Goal: Task Accomplishment & Management: Complete application form

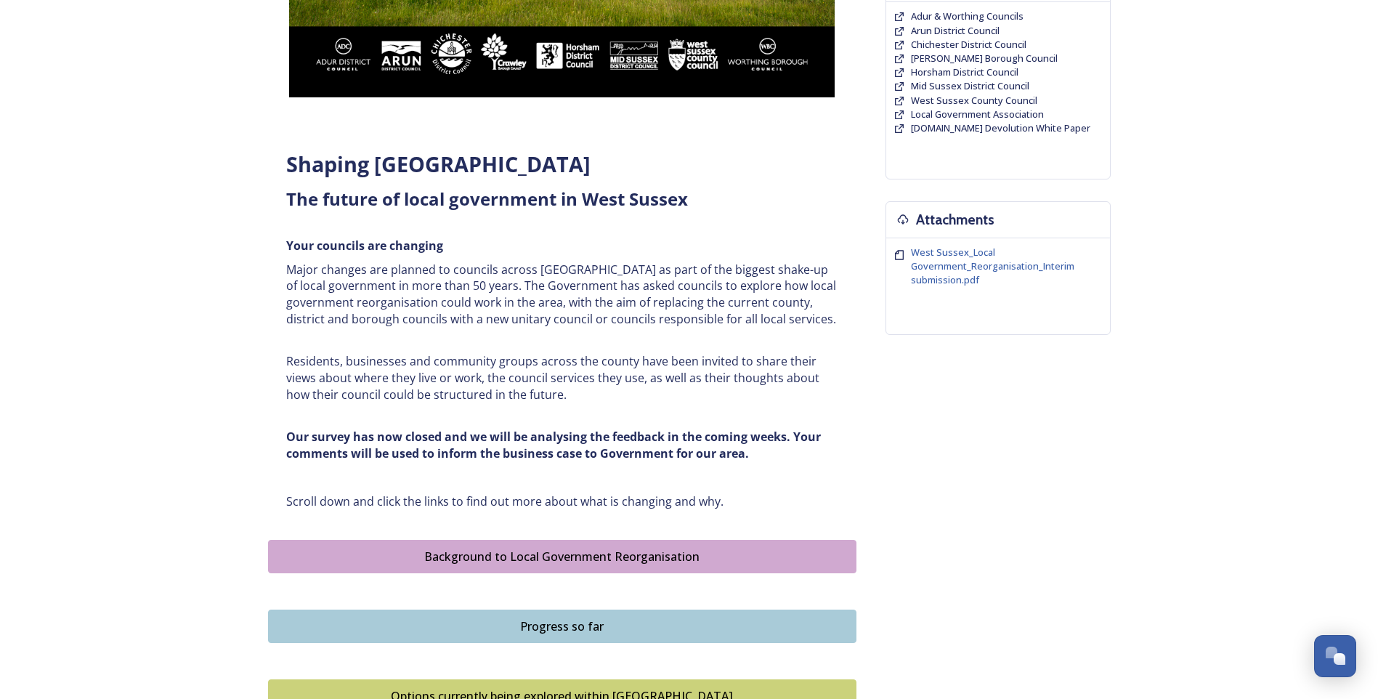
scroll to position [111, 0]
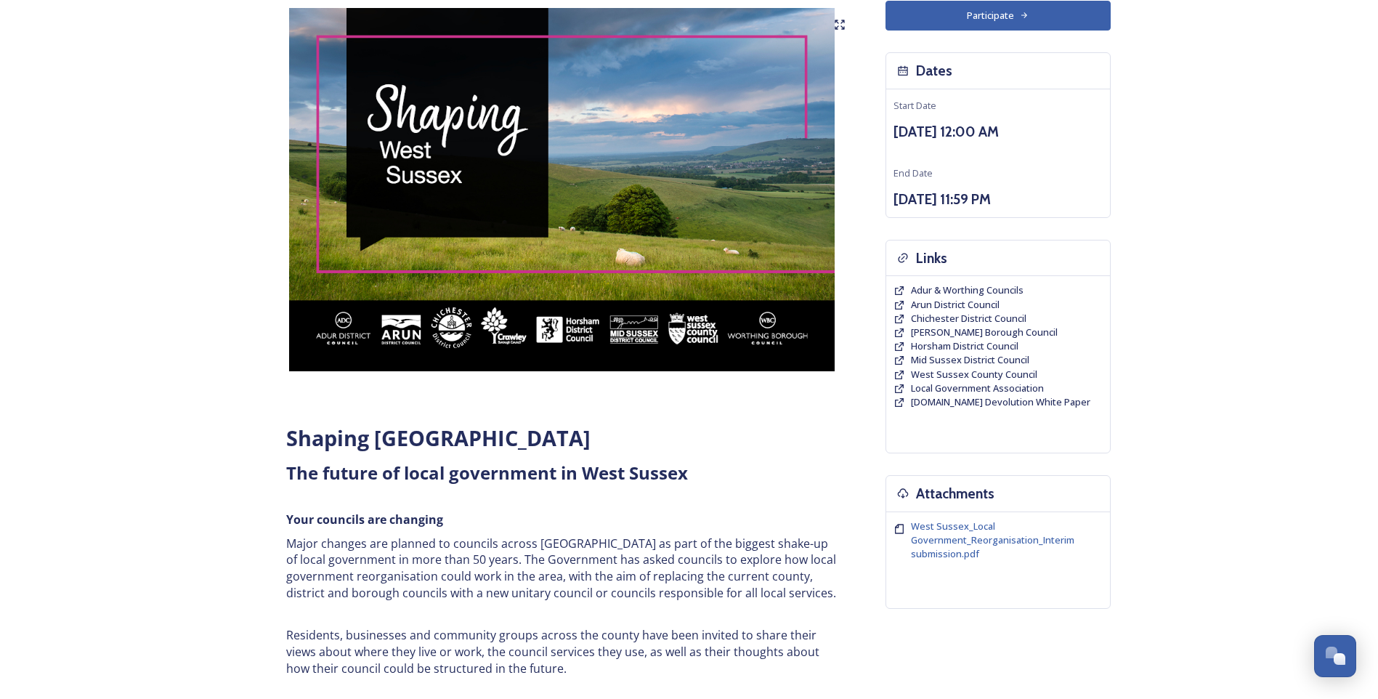
click at [1282, 426] on div "Home Shaping West Sussex survey Shaping West Sussex ﻿﻿﻿The future of local gove…" at bounding box center [689, 657] width 1378 height 1536
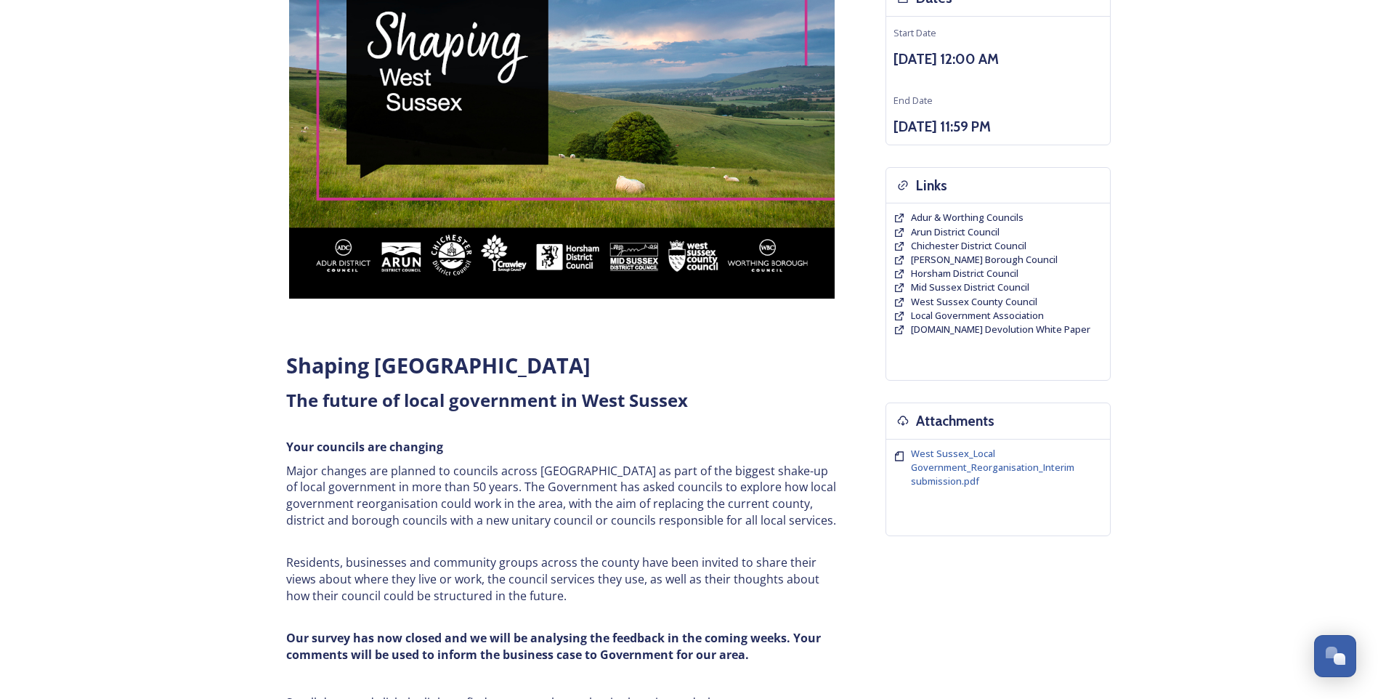
scroll to position [0, 0]
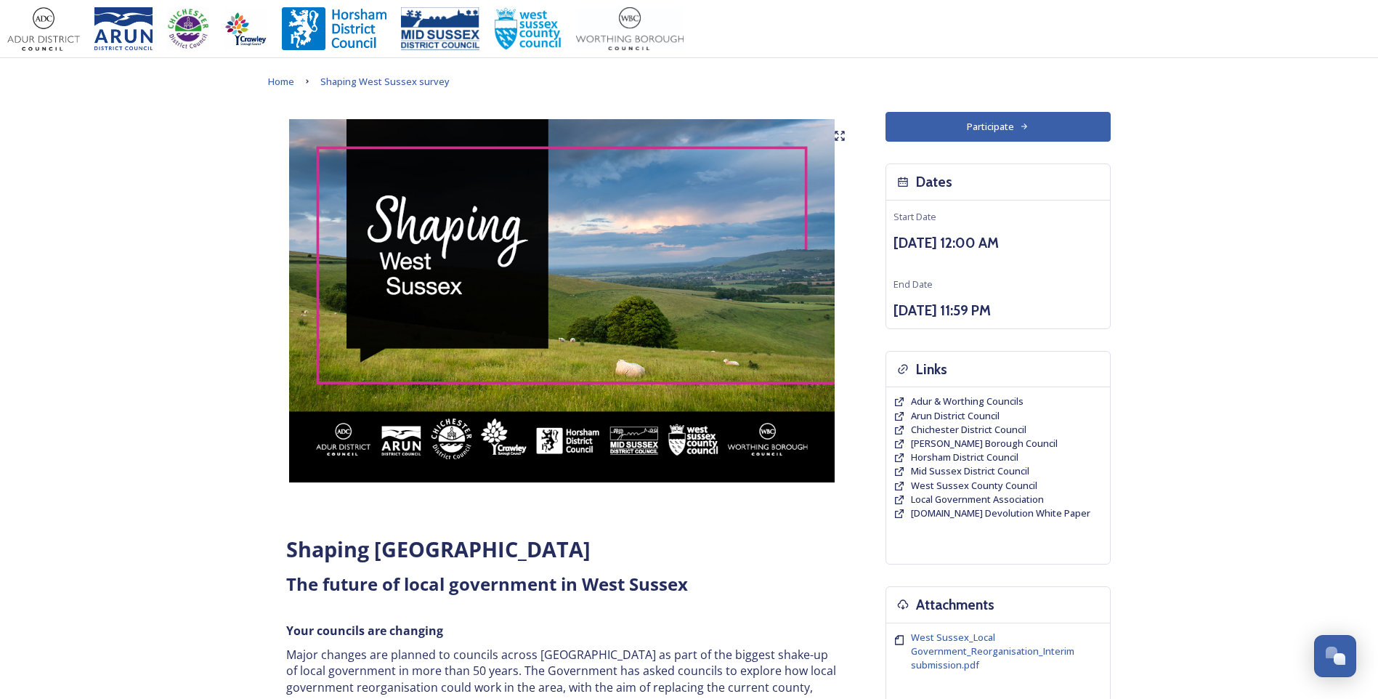
click at [999, 123] on button "Participate" at bounding box center [998, 127] width 225 height 30
